Goal: Check status: Check status

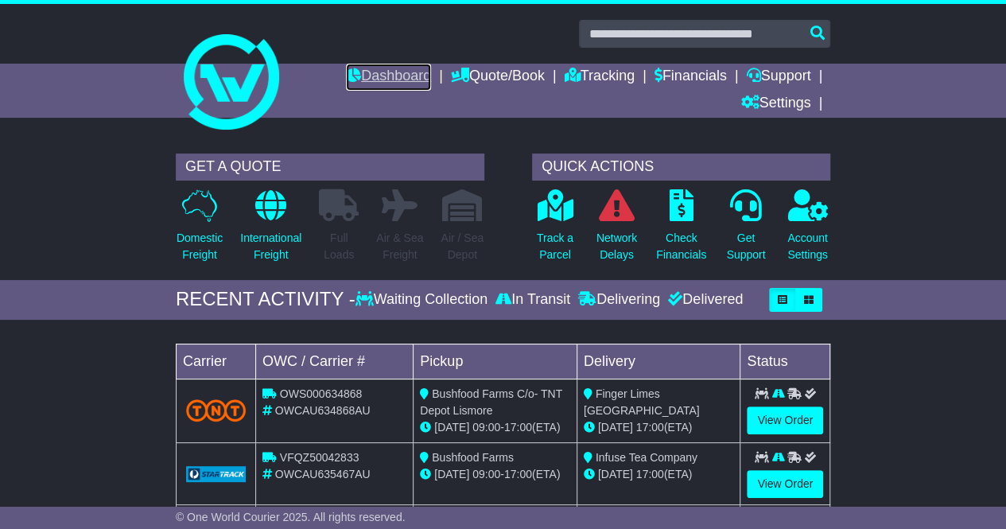
click at [386, 76] on link "Dashboard" at bounding box center [388, 77] width 85 height 27
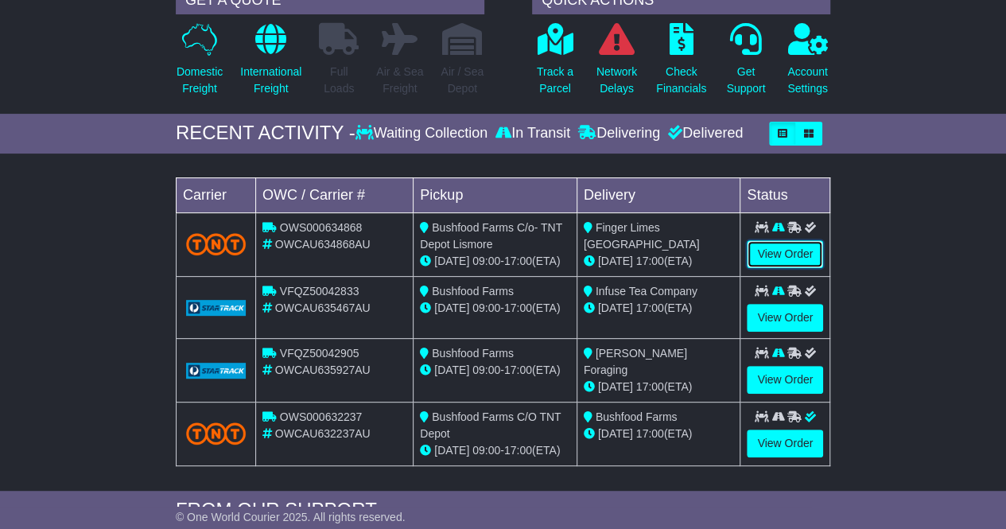
click at [803, 252] on link "View Order" at bounding box center [785, 254] width 76 height 28
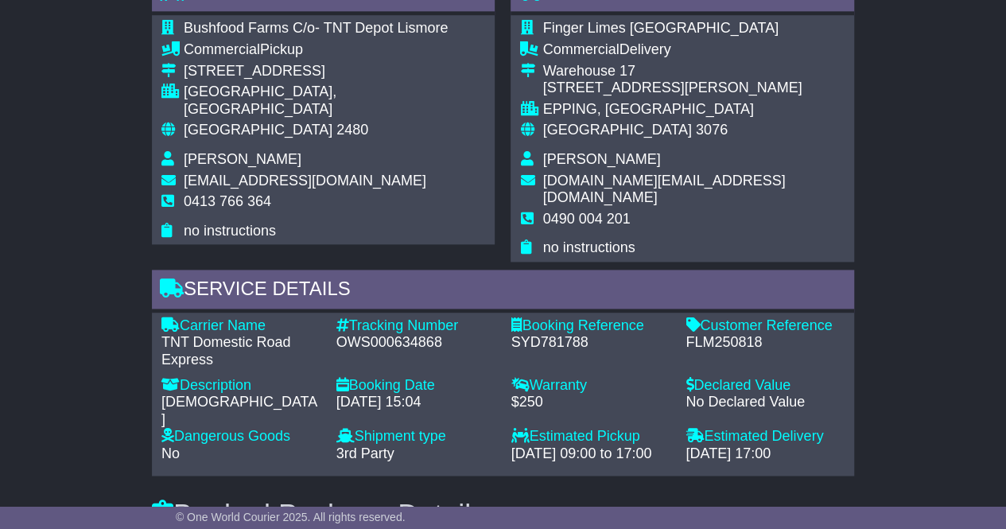
scroll to position [959, 0]
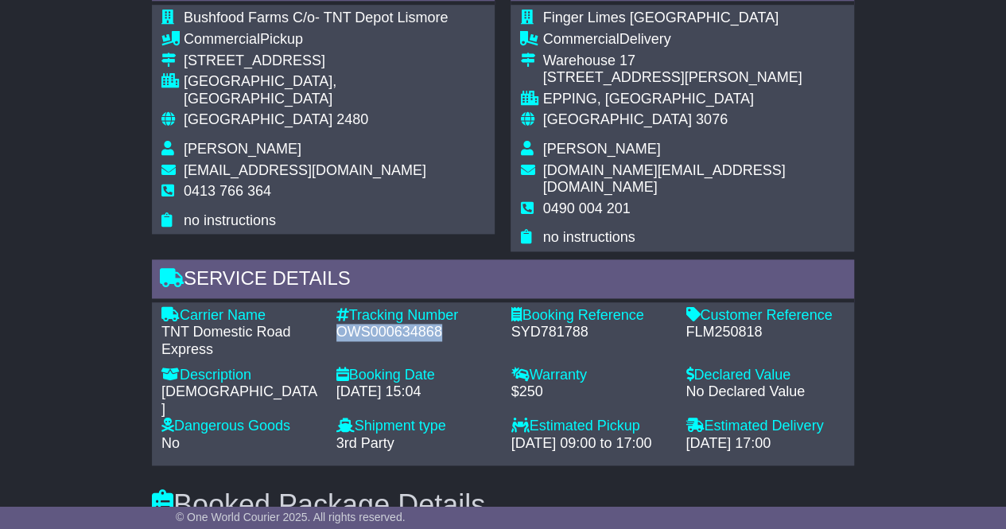
drag, startPoint x: 450, startPoint y: 316, endPoint x: 339, endPoint y: 311, distance: 111.5
click at [339, 324] on div "OWS000634868" at bounding box center [415, 332] width 159 height 17
copy div "OWS000634868"
